Goal: Information Seeking & Learning: Find specific page/section

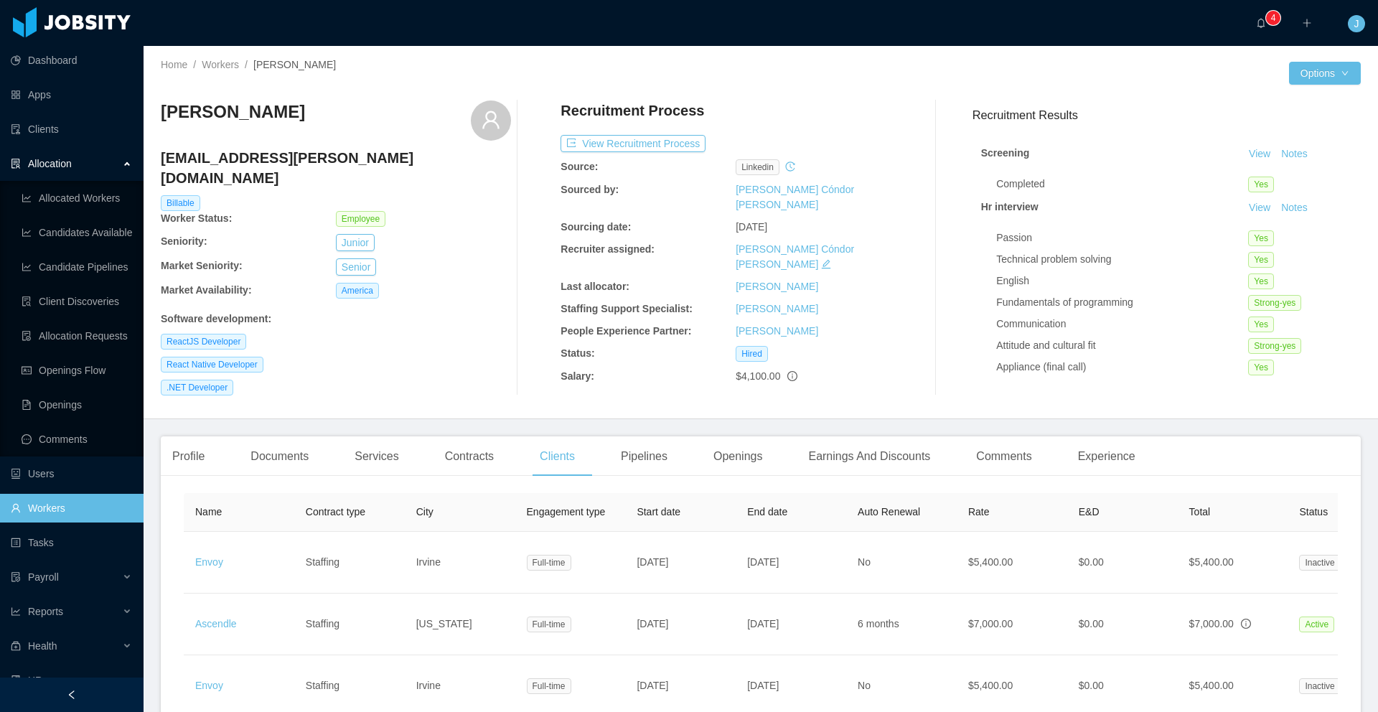
scroll to position [0, 22]
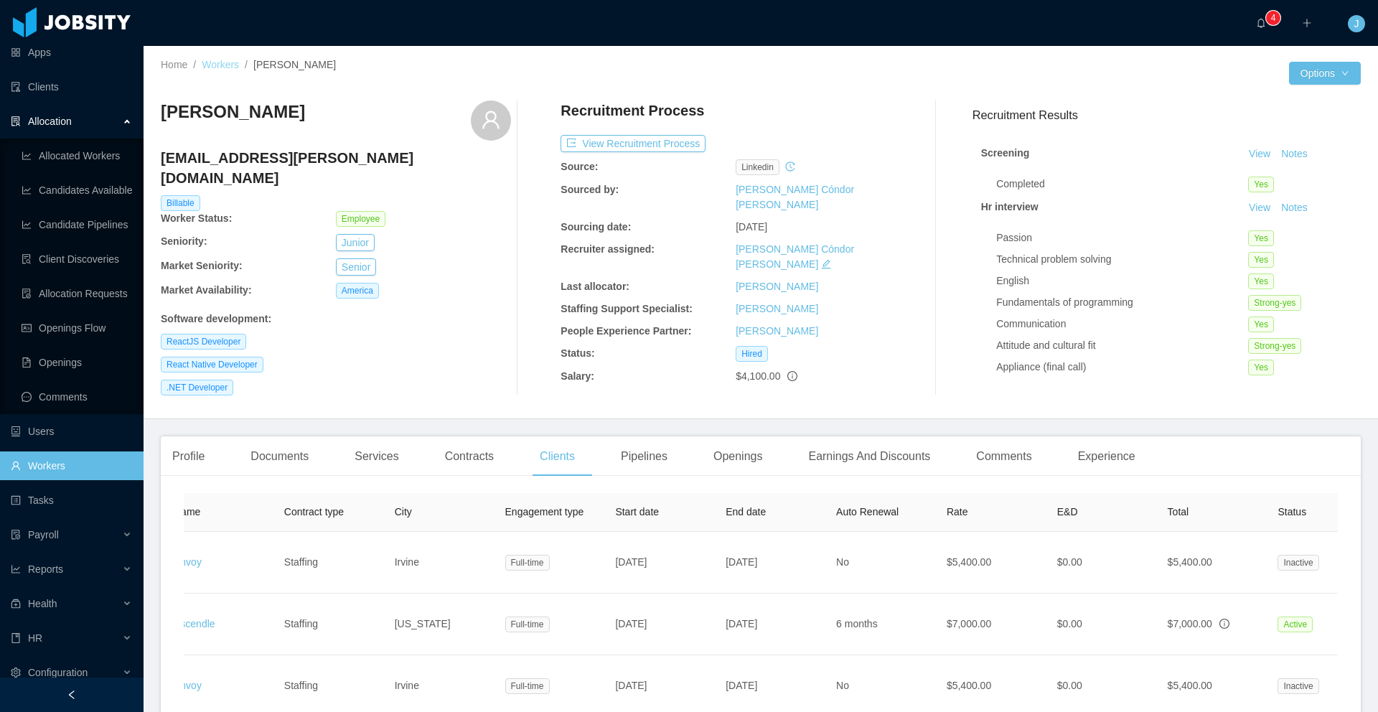
click at [224, 62] on link "Workers" at bounding box center [220, 64] width 37 height 11
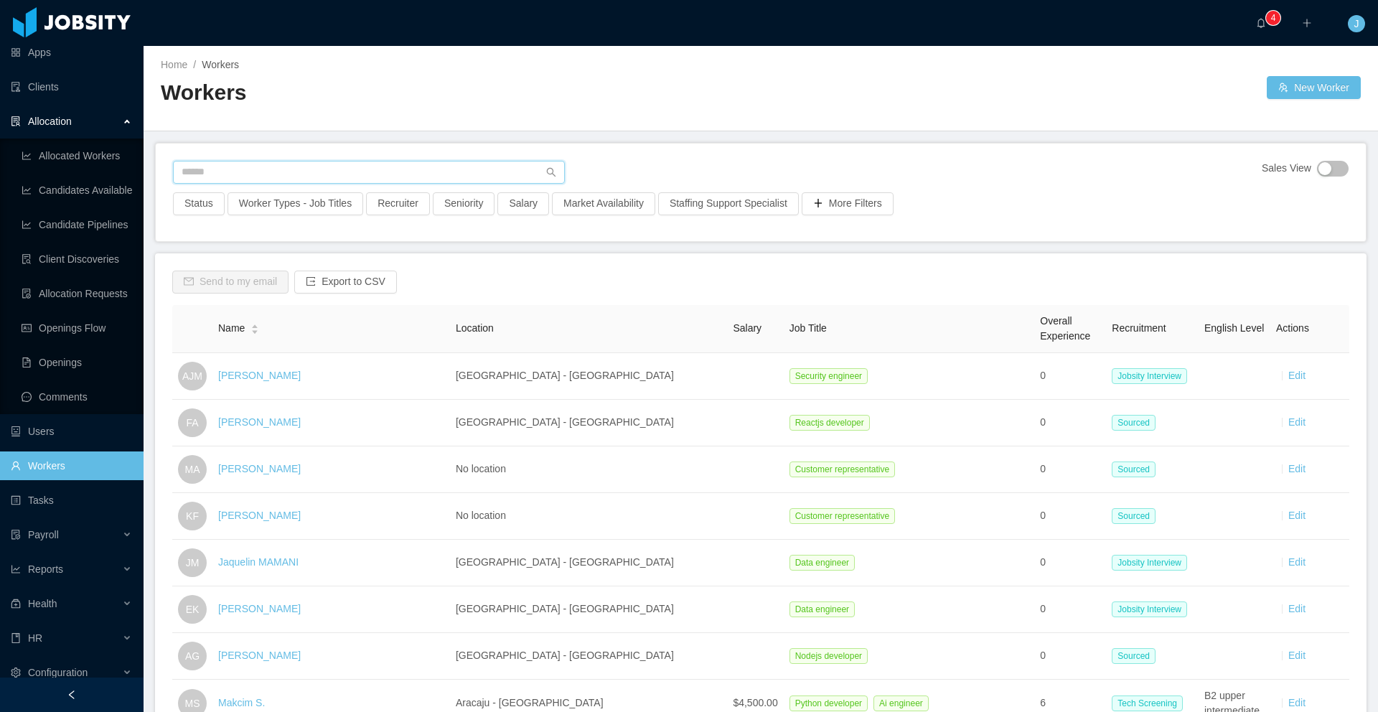
click at [337, 169] on input "text" at bounding box center [369, 172] width 392 height 23
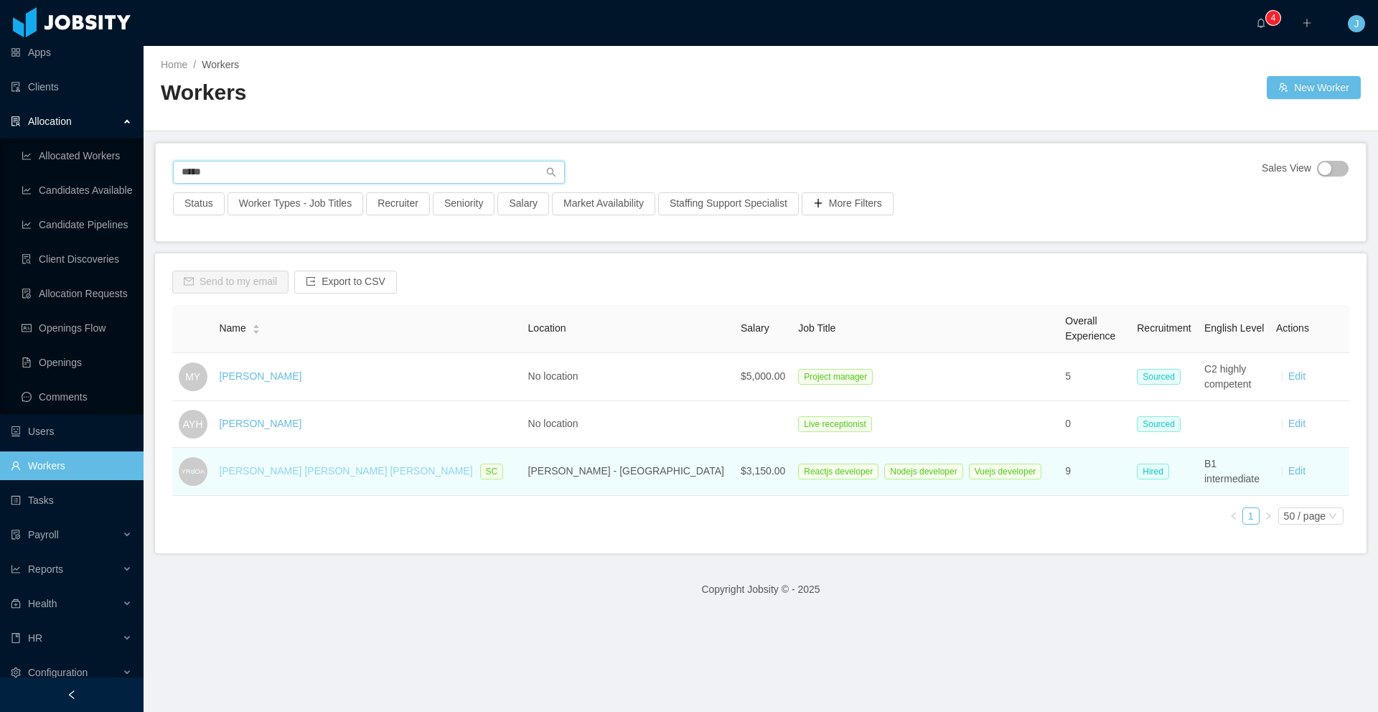
type input "*****"
click at [329, 471] on link "[PERSON_NAME] [PERSON_NAME] [PERSON_NAME]" at bounding box center [345, 470] width 253 height 11
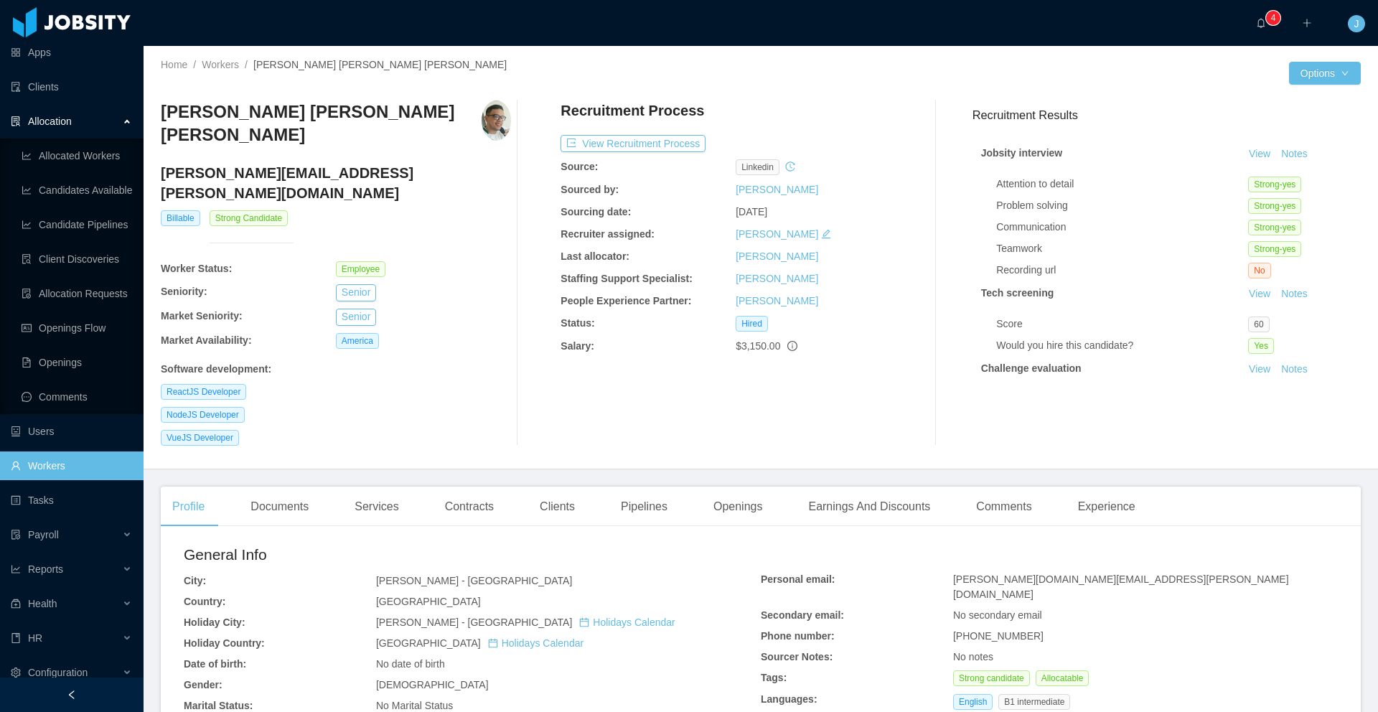
click at [545, 574] on div "[PERSON_NAME] - [GEOGRAPHIC_DATA]" at bounding box center [568, 581] width 385 height 15
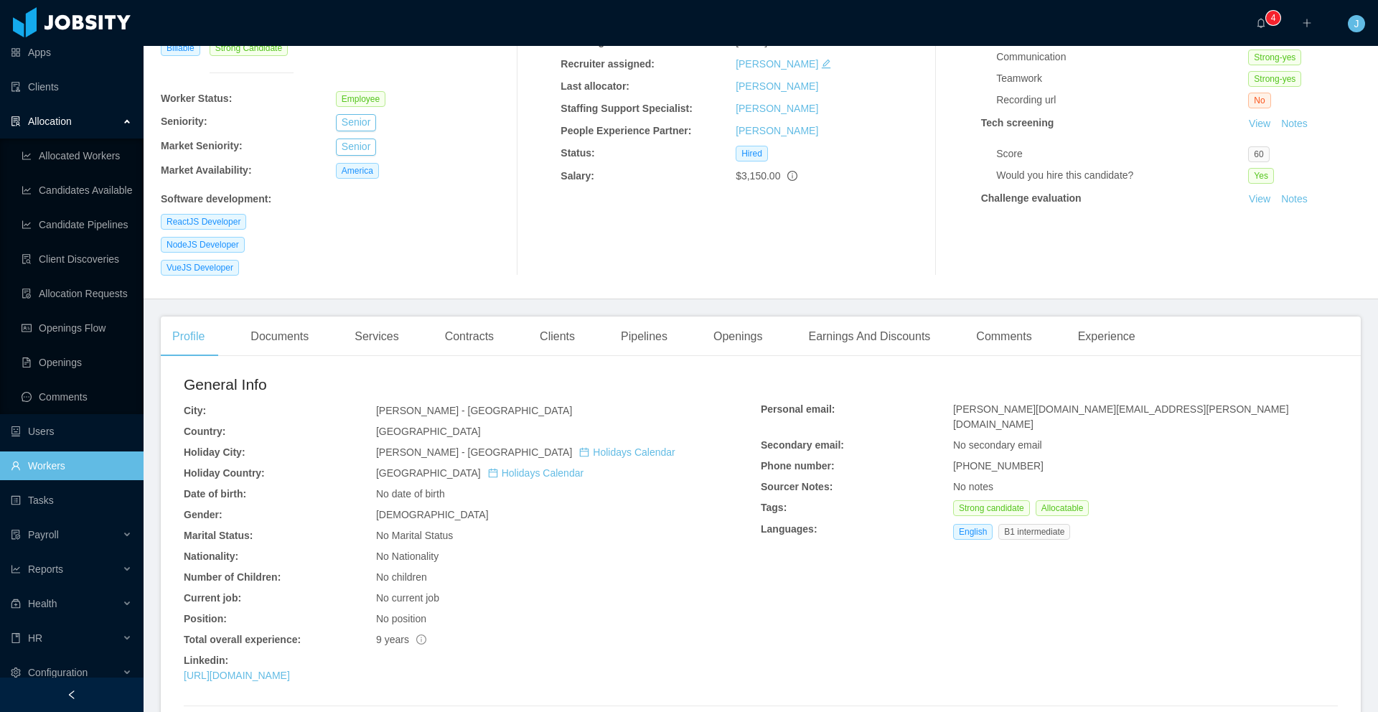
scroll to position [185, 0]
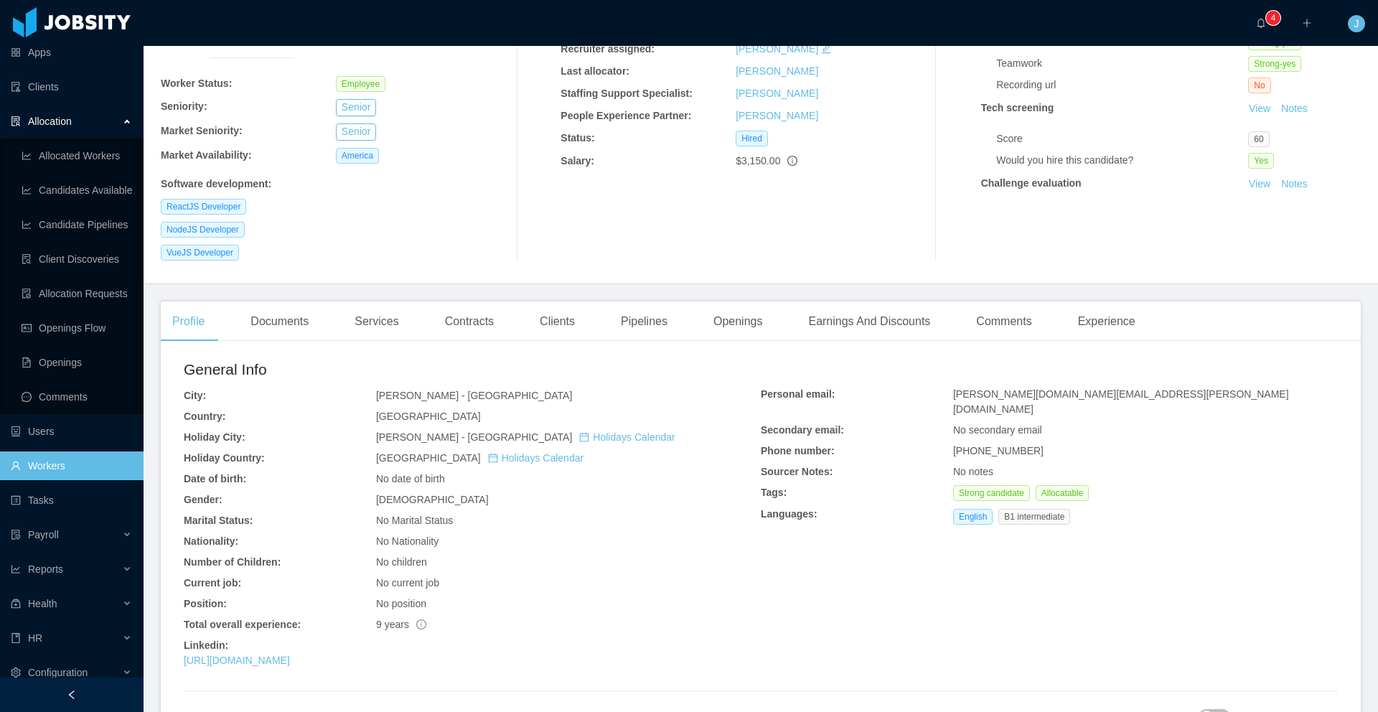
click at [475, 222] on div "NodeJS Developer" at bounding box center [336, 230] width 350 height 16
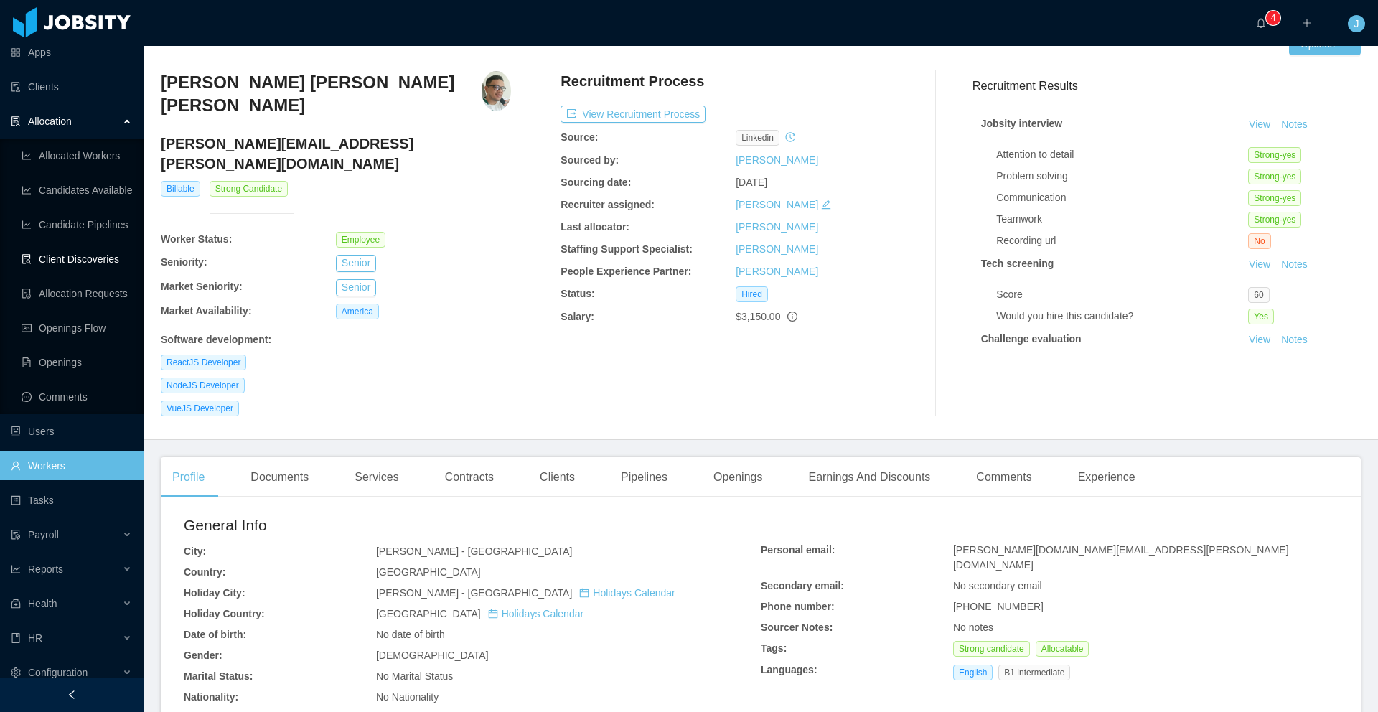
scroll to position [0, 0]
